Goal: Participate in discussion: Engage in conversation with other users on a specific topic

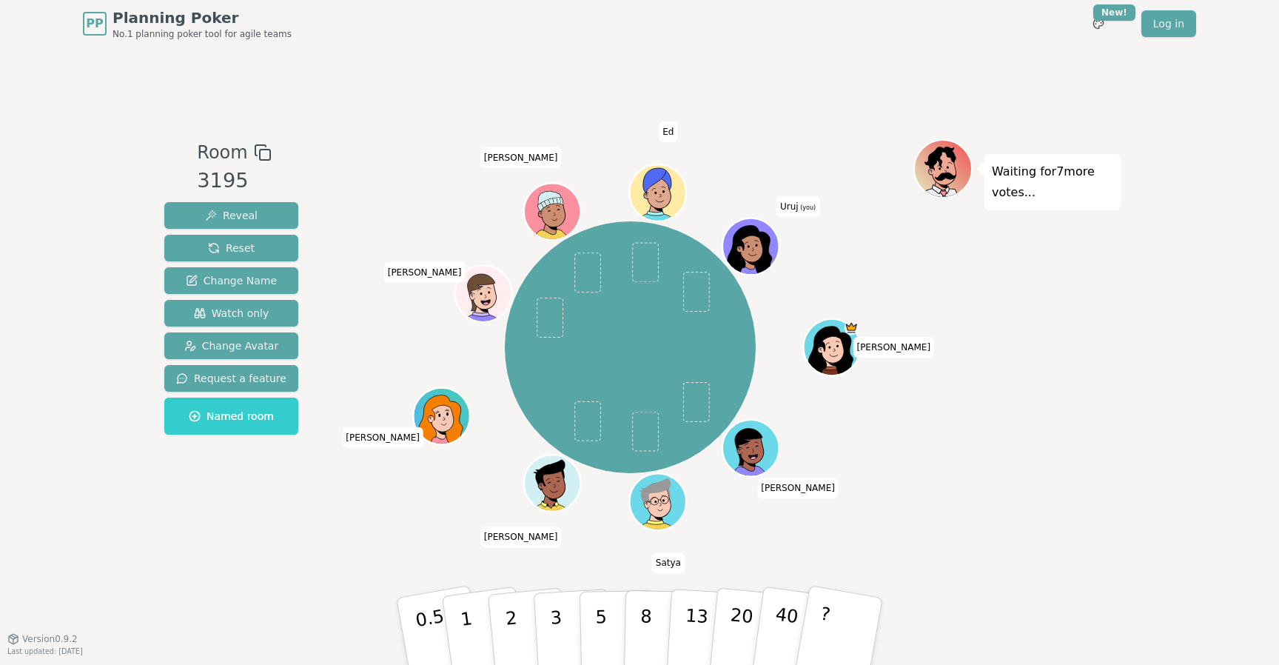
click at [1071, 517] on div "Waiting for 7 more votes..." at bounding box center [1016, 342] width 207 height 407
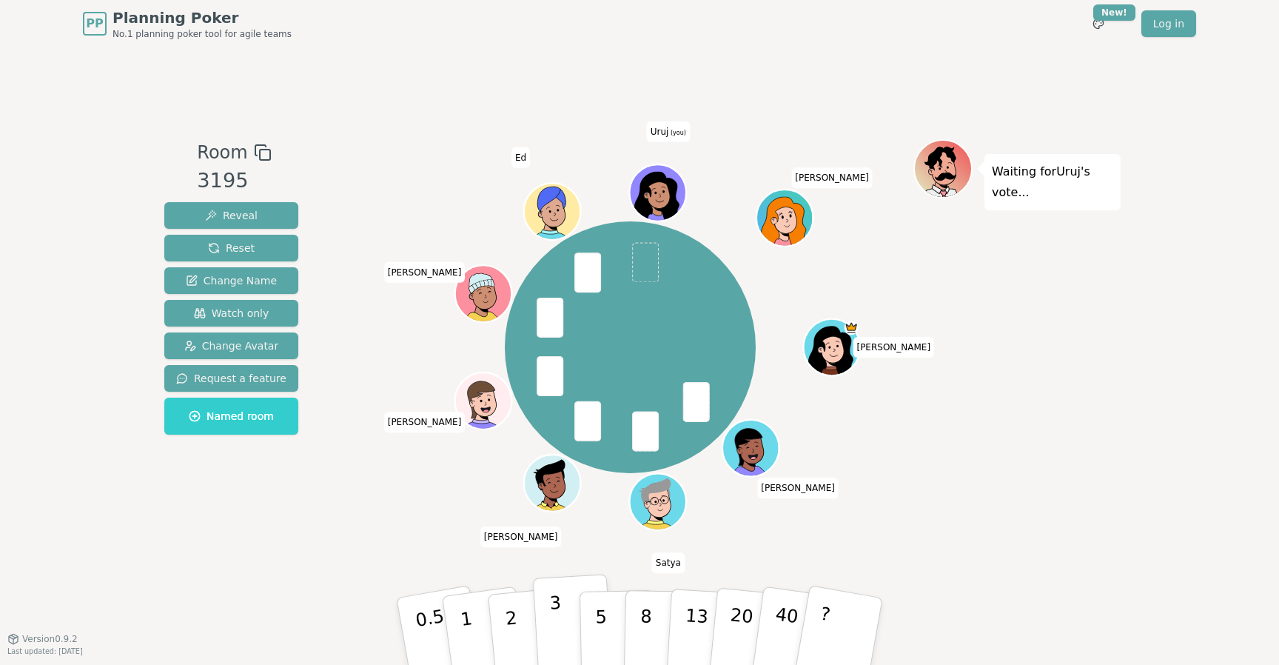
click at [546, 618] on button "3" at bounding box center [573, 631] width 81 height 115
click at [477, 651] on button "1" at bounding box center [484, 631] width 88 height 120
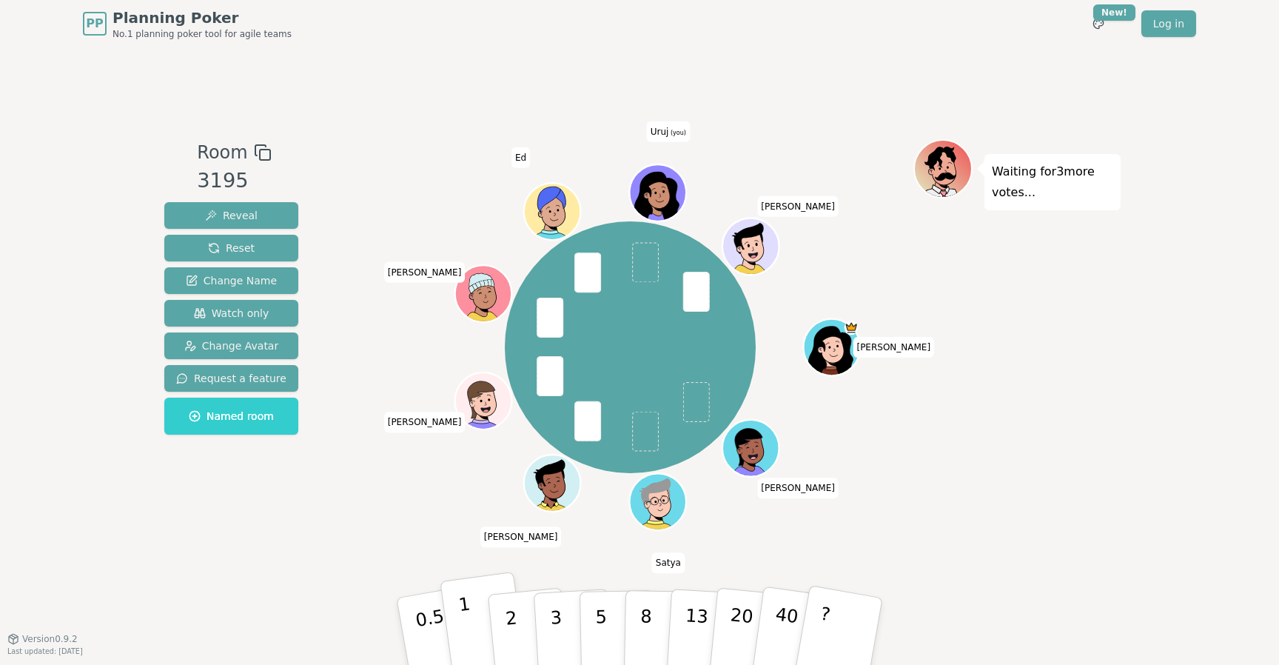
click at [482, 631] on button "1" at bounding box center [484, 631] width 88 height 120
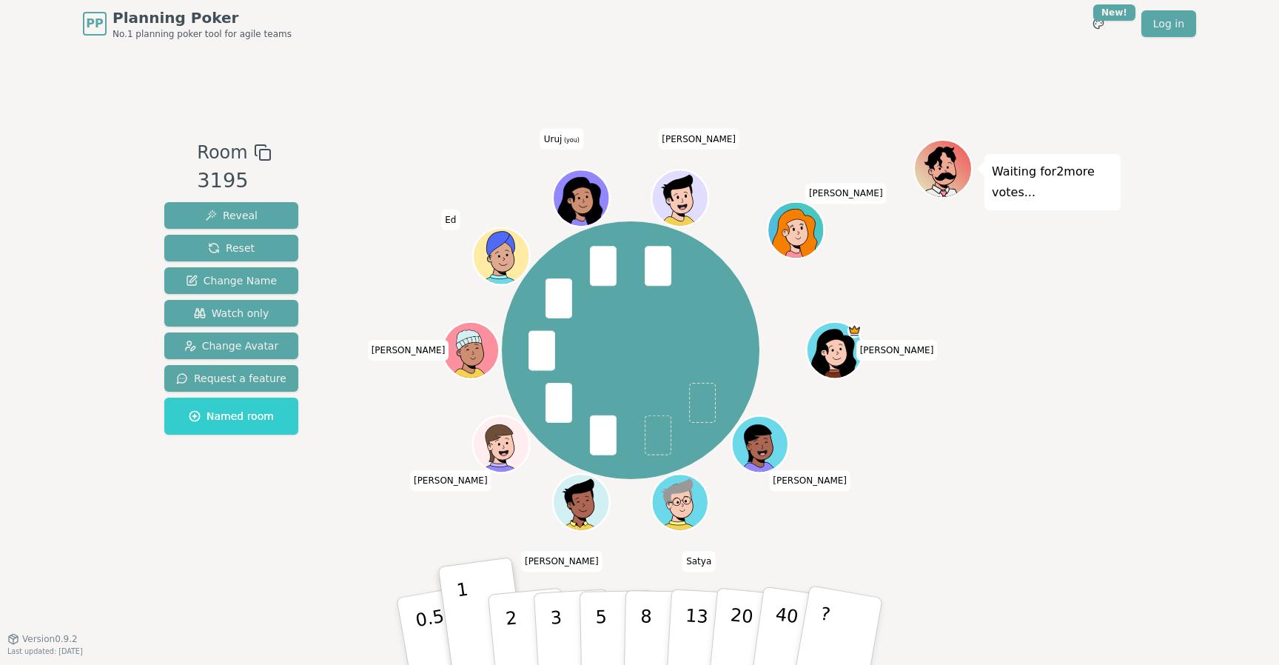
click at [333, 529] on div "Room 3195 Reveal Reset Change Name Watch only Change Avatar Request a feature N…" at bounding box center [639, 342] width 962 height 407
click at [525, 625] on button "2" at bounding box center [528, 632] width 84 height 118
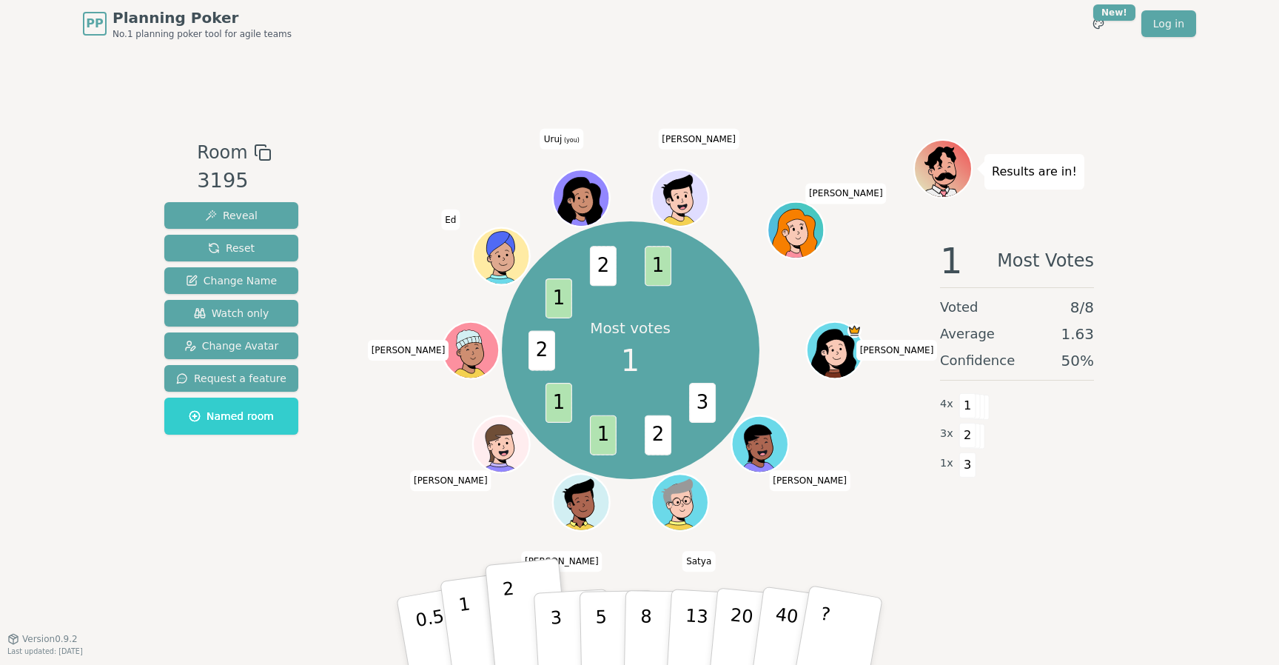
click at [474, 628] on button "1" at bounding box center [484, 631] width 88 height 120
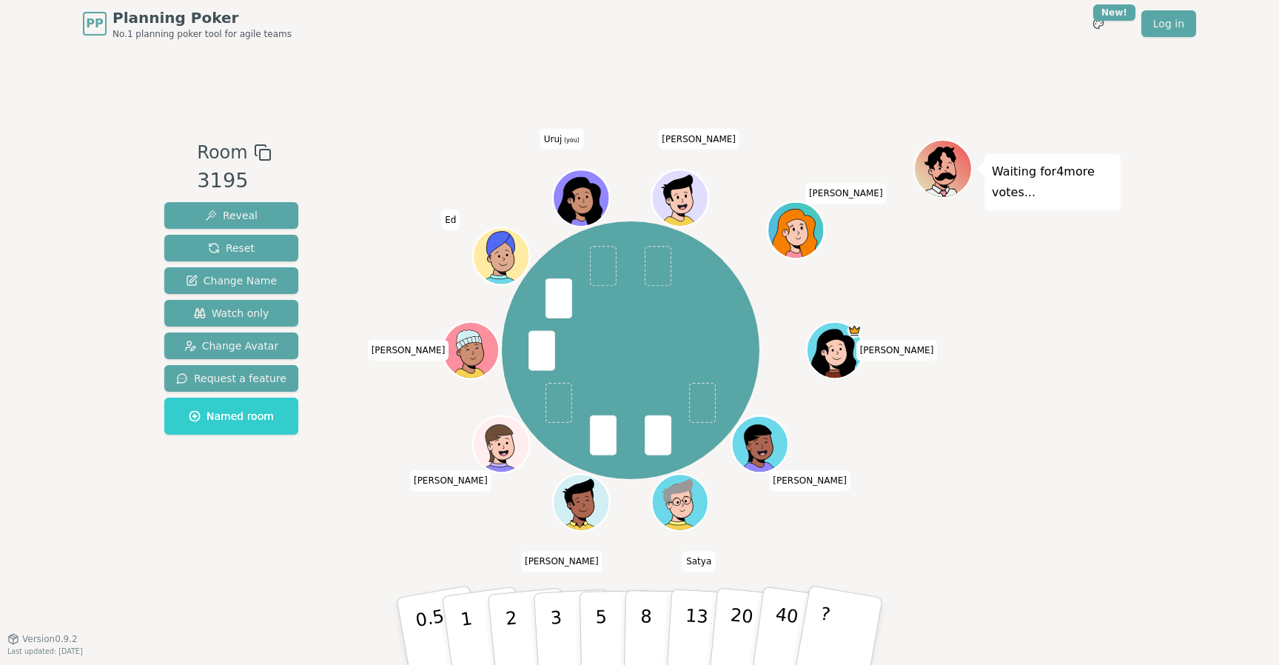
click at [383, 548] on div "Room 3195 Reveal Reset Change Name Watch only Change Avatar Request a feature N…" at bounding box center [639, 342] width 962 height 591
click at [553, 634] on p "3" at bounding box center [557, 632] width 16 height 81
